Goal: Task Accomplishment & Management: Use online tool/utility

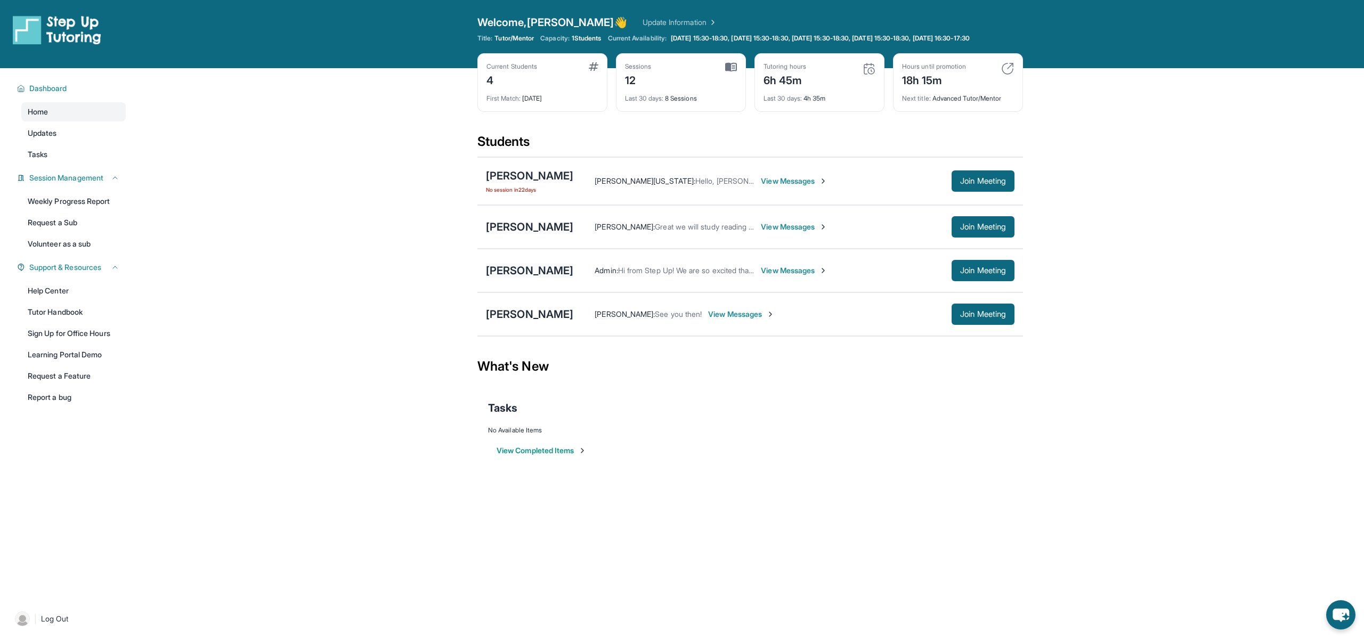
click at [517, 278] on div "[PERSON_NAME]" at bounding box center [529, 270] width 87 height 15
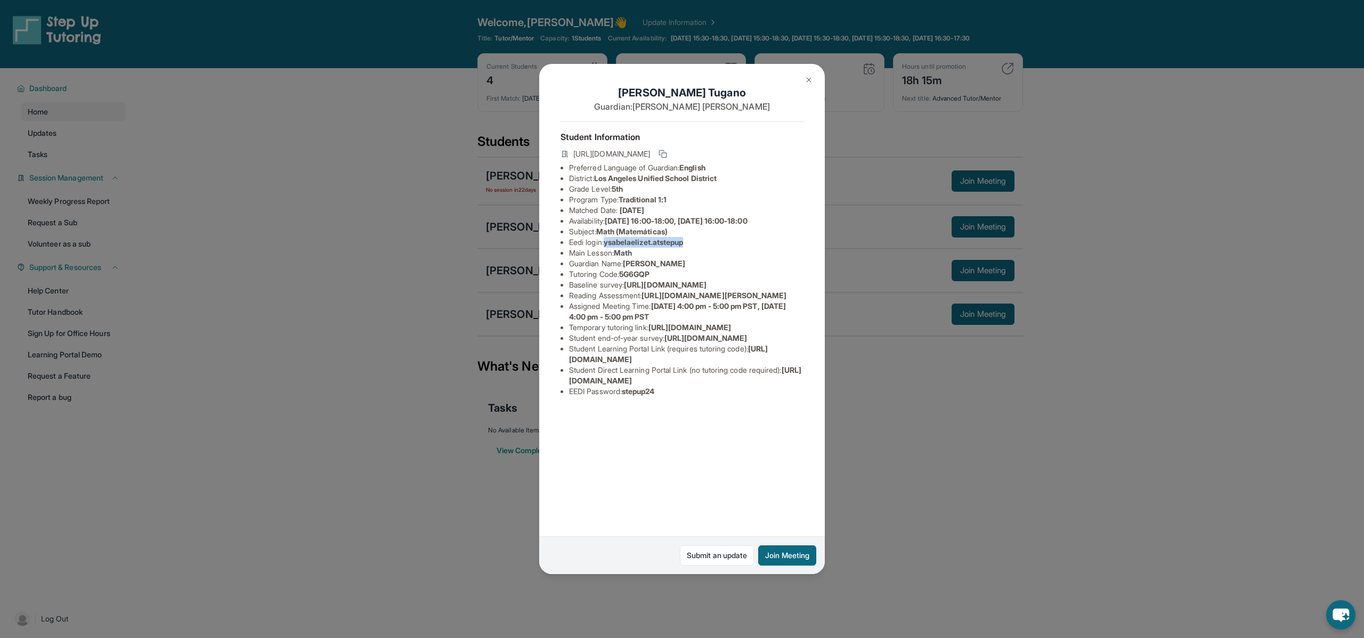
drag, startPoint x: 608, startPoint y: 244, endPoint x: 694, endPoint y: 245, distance: 85.8
click at [694, 245] on li "Eedi login : ysabelaelizet.atstepup" at bounding box center [686, 242] width 234 height 11
copy span "ysabelaelizet.atstepup"
click at [866, 395] on div "[PERSON_NAME] Guardian: [PERSON_NAME] Student Information [URL][DOMAIN_NAME] Pr…" at bounding box center [682, 319] width 1364 height 638
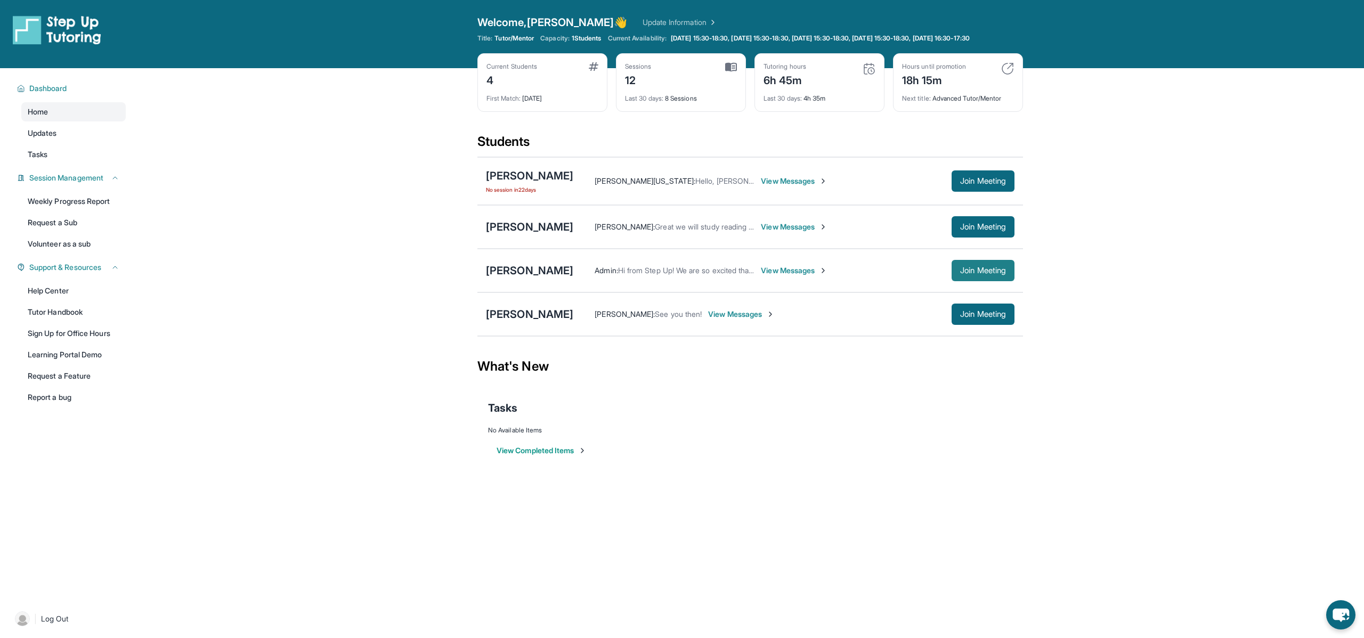
click at [970, 274] on span "Join Meeting" at bounding box center [983, 270] width 46 height 6
click at [509, 278] on div "[PERSON_NAME]" at bounding box center [529, 270] width 87 height 15
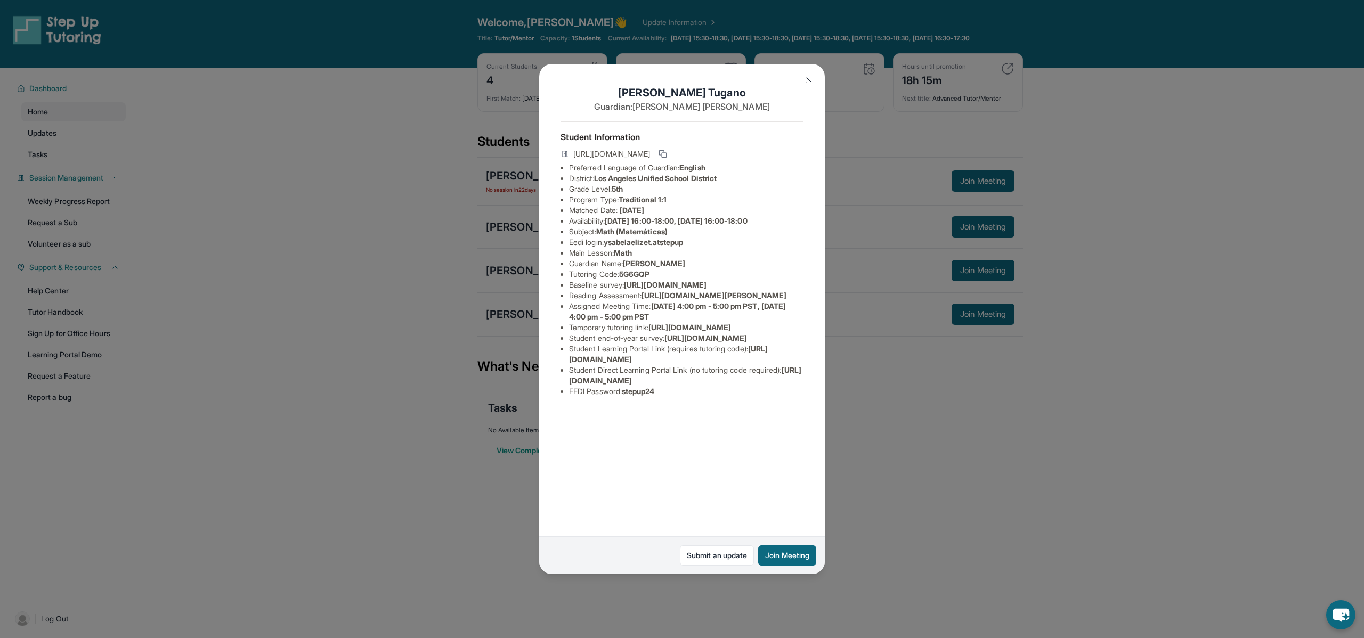
drag, startPoint x: 610, startPoint y: 243, endPoint x: 680, endPoint y: 243, distance: 70.3
click at [680, 243] on span "ysabelaelizet.atstepup" at bounding box center [644, 242] width 80 height 9
drag, startPoint x: 610, startPoint y: 242, endPoint x: 691, endPoint y: 243, distance: 81.5
click at [684, 243] on span "ysabelaelizet.atstepup" at bounding box center [644, 242] width 80 height 9
copy span "ysabelaelizet.atstepup"
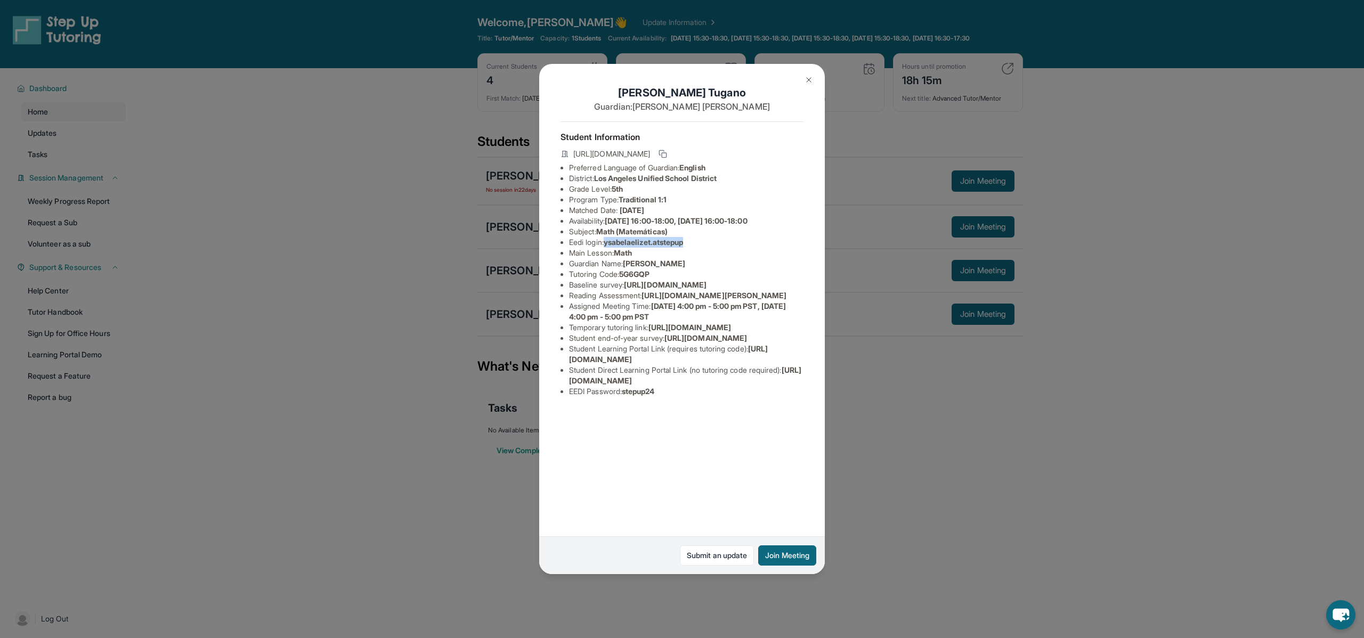
click at [808, 78] on img at bounding box center [809, 80] width 9 height 9
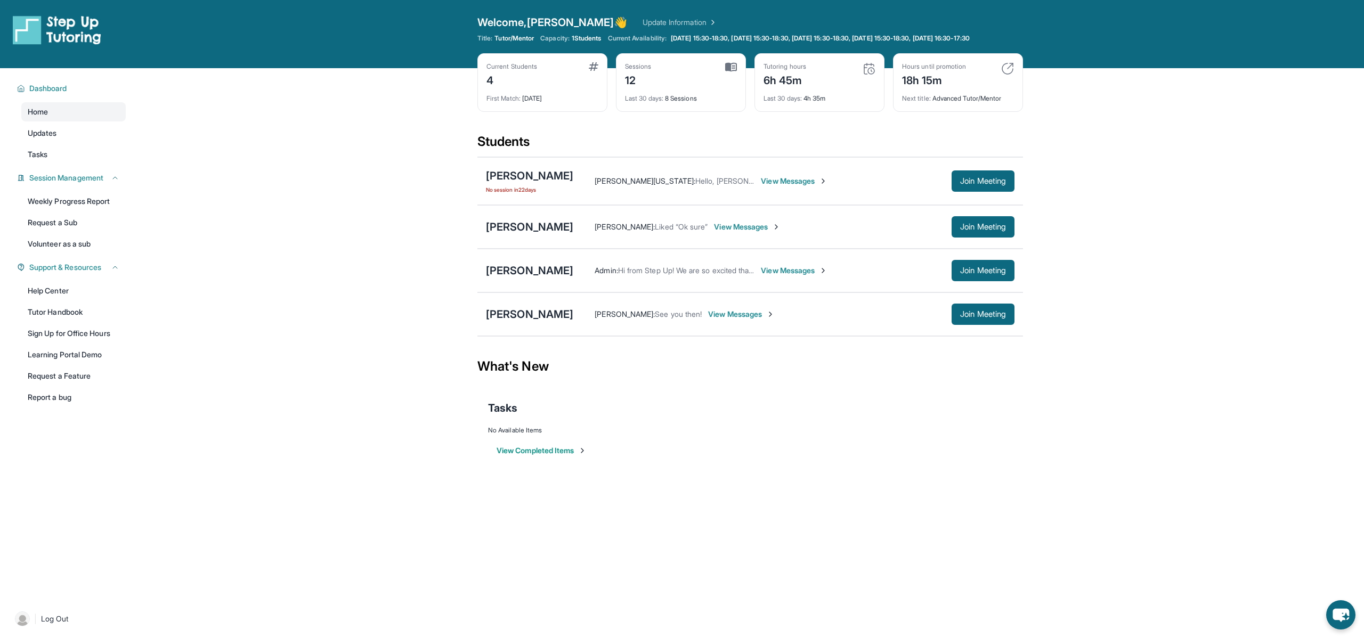
click at [650, 22] on link "Update Information" at bounding box center [680, 22] width 75 height 11
